Goal: Find specific page/section: Find specific page/section

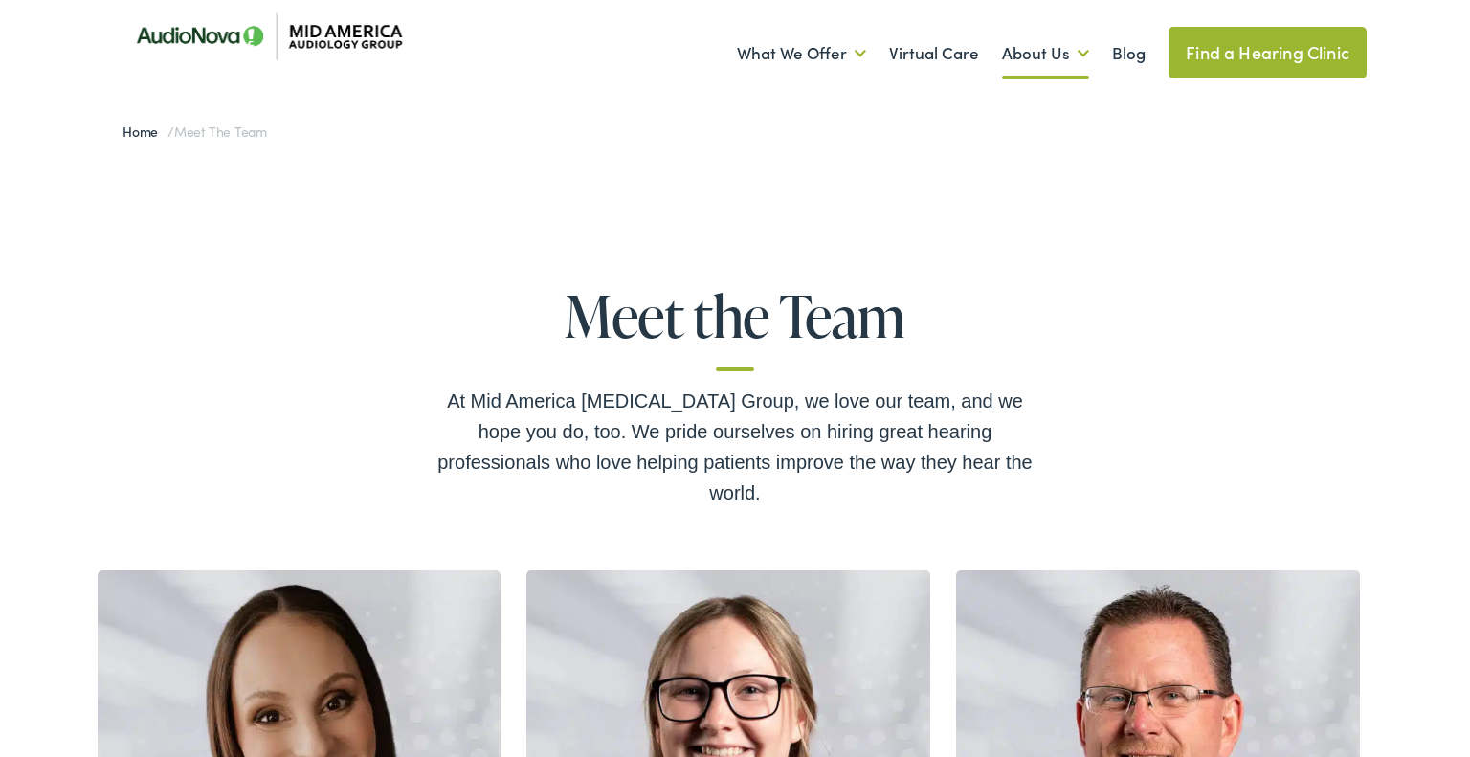
scroll to position [32, 0]
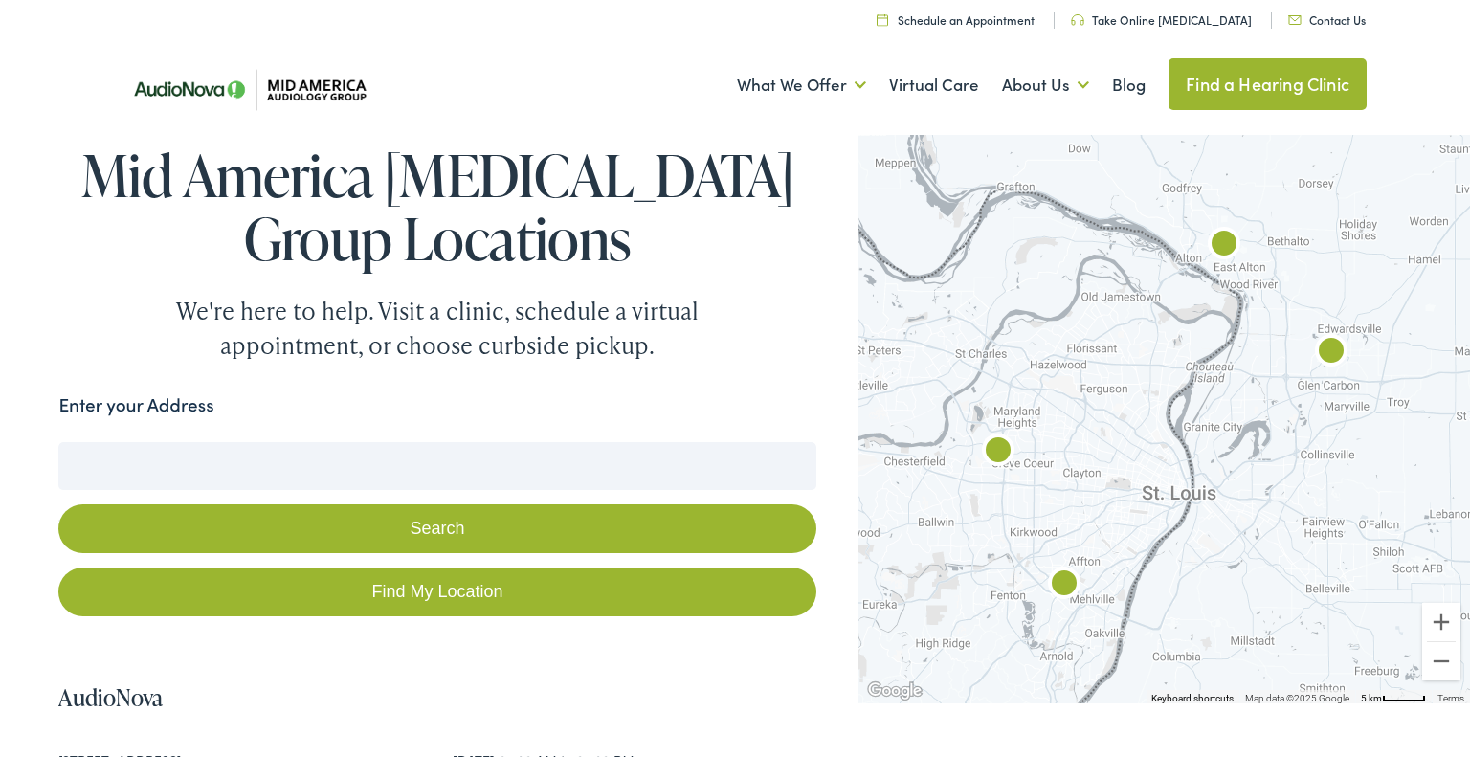
click at [1059, 579] on img "AudioNova" at bounding box center [1064, 585] width 61 height 61
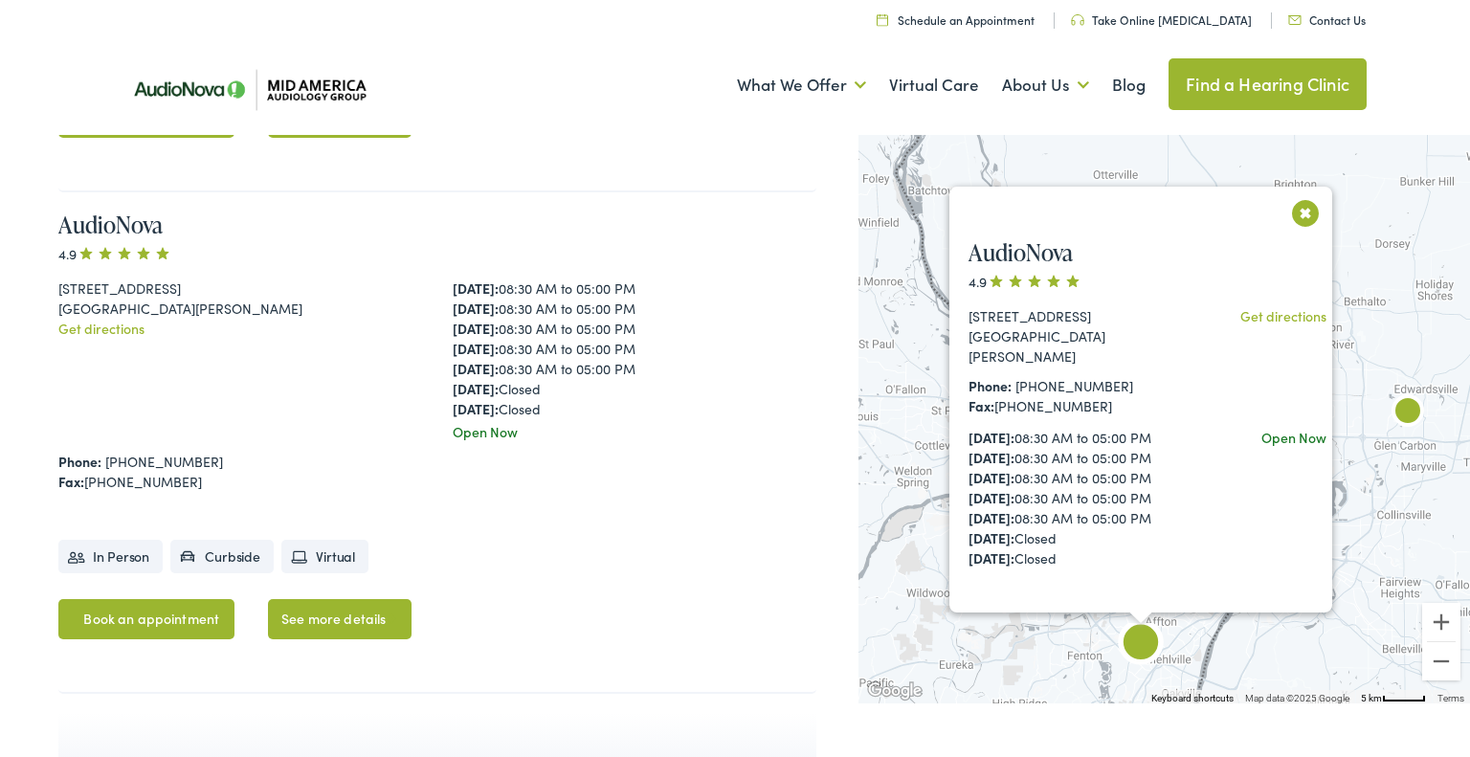
scroll to position [1994, 0]
